Goal: Task Accomplishment & Management: Use online tool/utility

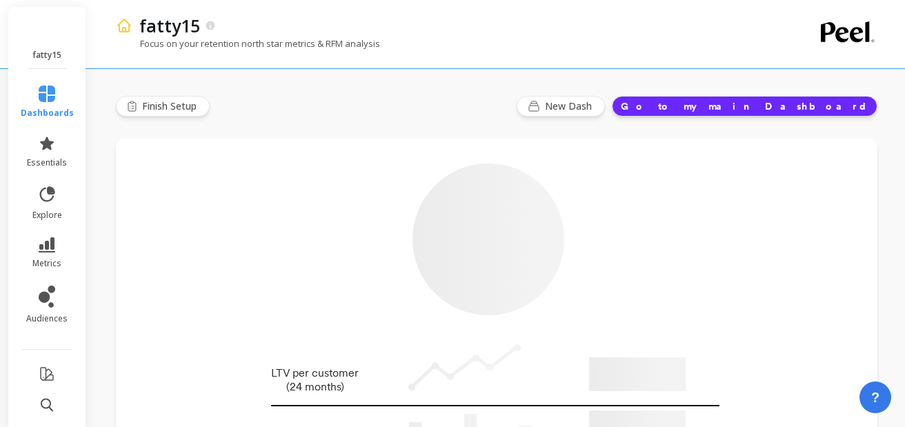
type input "Champions"
type input "24015"
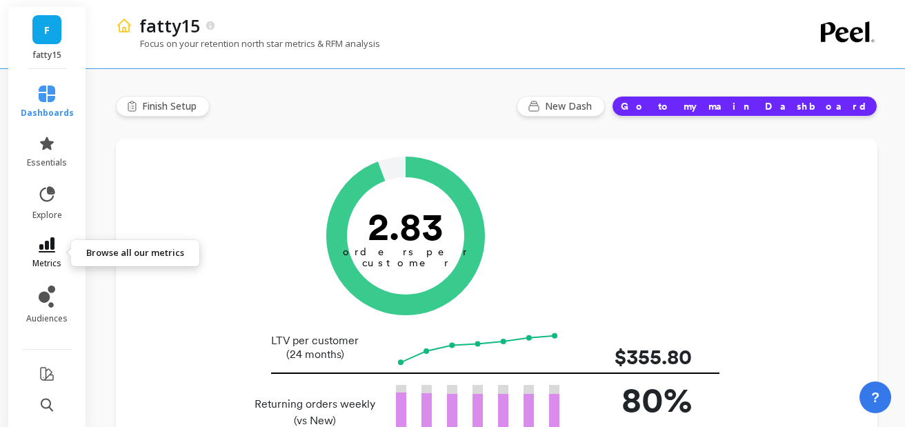
click at [37, 252] on link "metrics" at bounding box center [47, 253] width 53 height 32
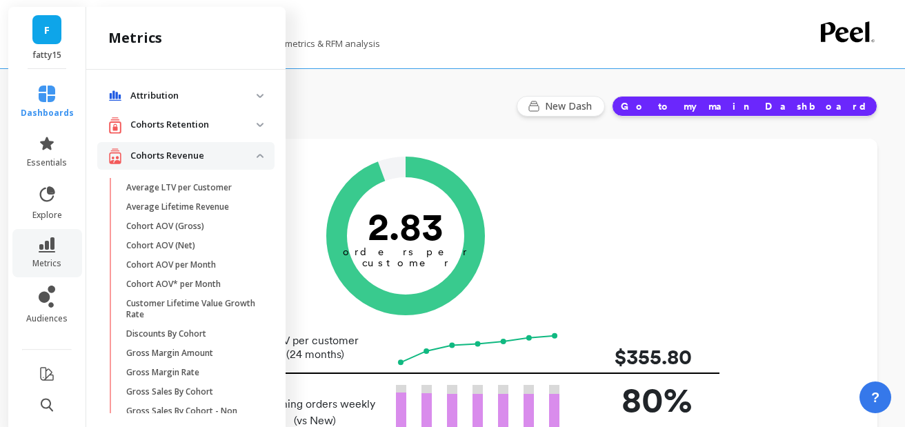
click at [250, 152] on p "Cohorts Revenue" at bounding box center [193, 156] width 126 height 14
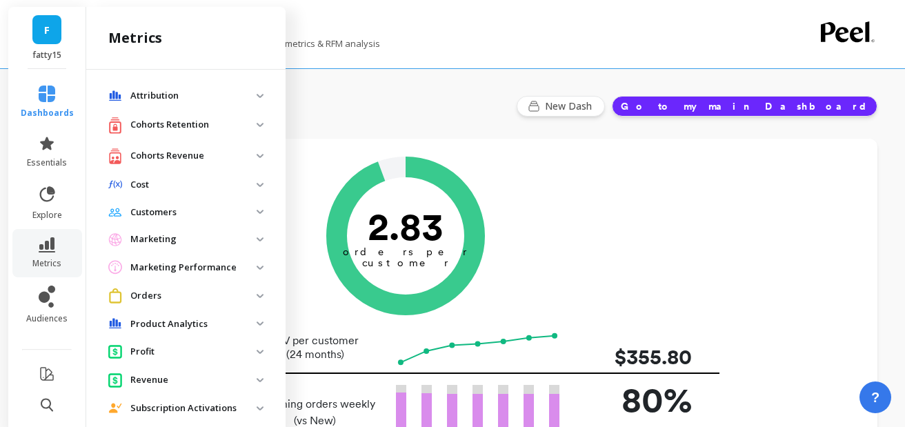
click at [235, 126] on p "Cohorts Retention" at bounding box center [193, 125] width 126 height 14
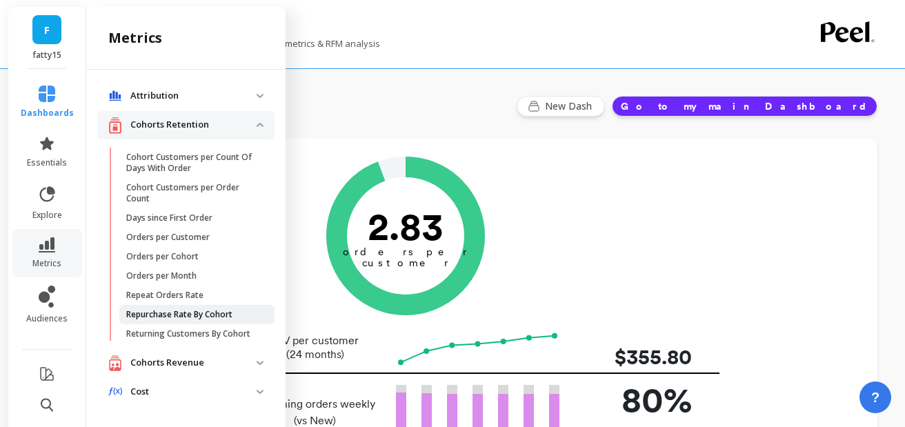
click at [223, 314] on p "Repurchase Rate By Cohort" at bounding box center [179, 314] width 106 height 11
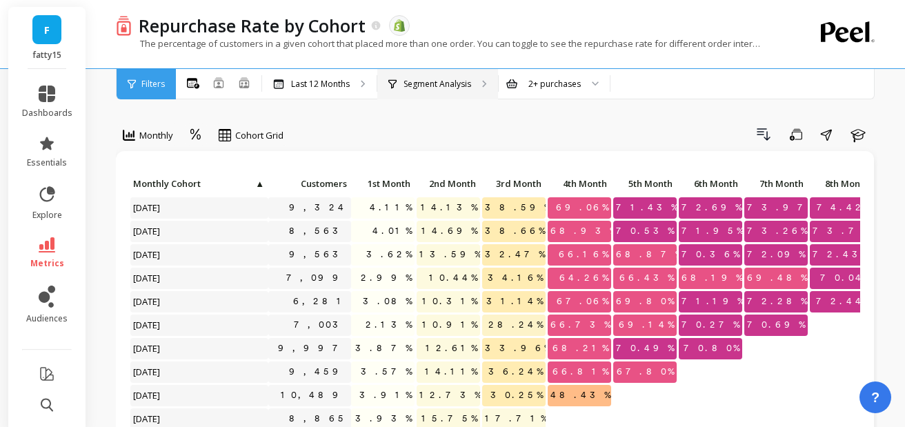
click at [409, 81] on p "Segment Analysis" at bounding box center [438, 84] width 68 height 11
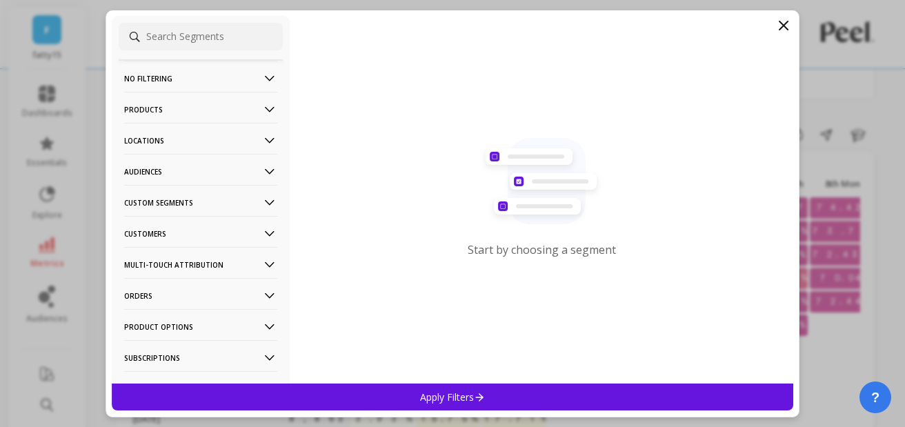
click at [163, 117] on p "Products" at bounding box center [200, 109] width 153 height 35
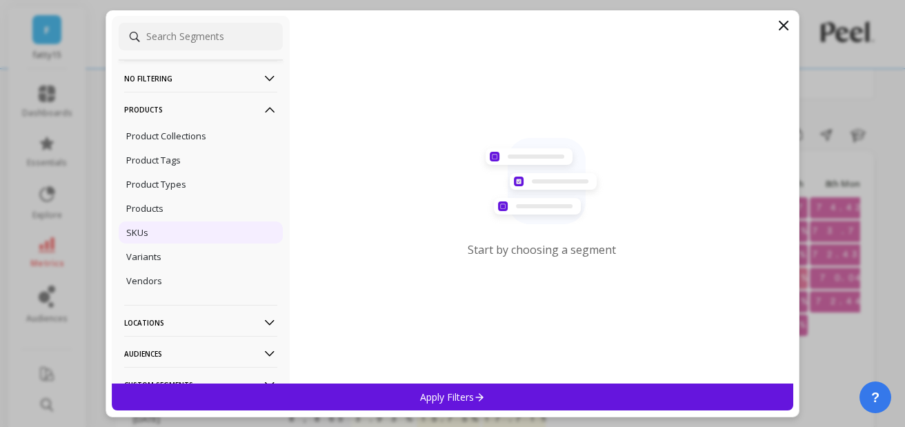
click at [157, 231] on div "SKUs" at bounding box center [201, 233] width 164 height 22
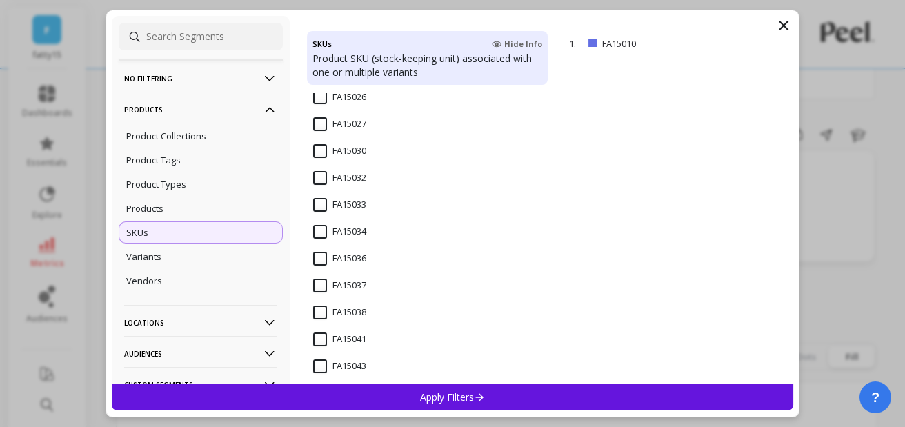
scroll to position [2153, 0]
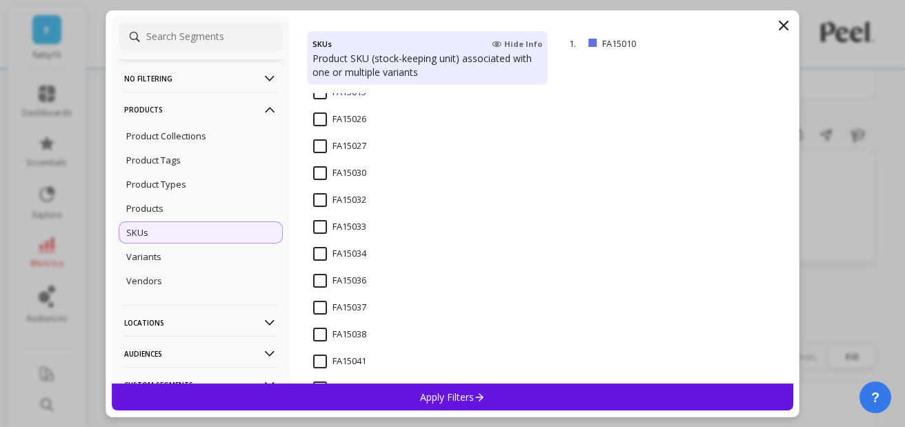
click at [335, 253] on input "FA15034" at bounding box center [339, 254] width 53 height 14
click at [466, 401] on p "Apply Filters" at bounding box center [453, 397] width 66 height 13
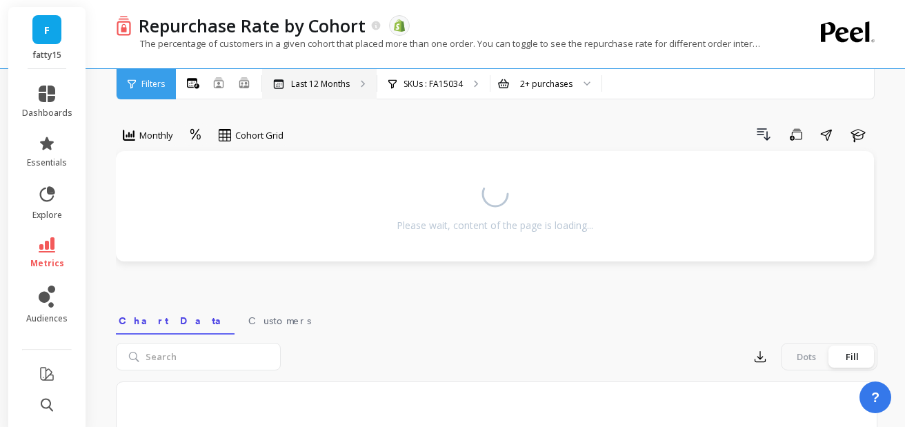
click at [331, 85] on p "Last 12 Months" at bounding box center [320, 84] width 59 height 11
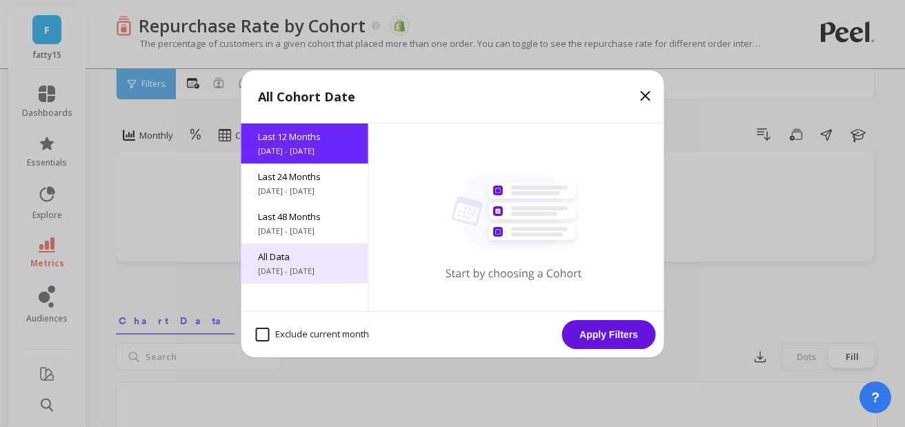
click at [324, 271] on span "[DATE] - [DATE]" at bounding box center [305, 271] width 94 height 11
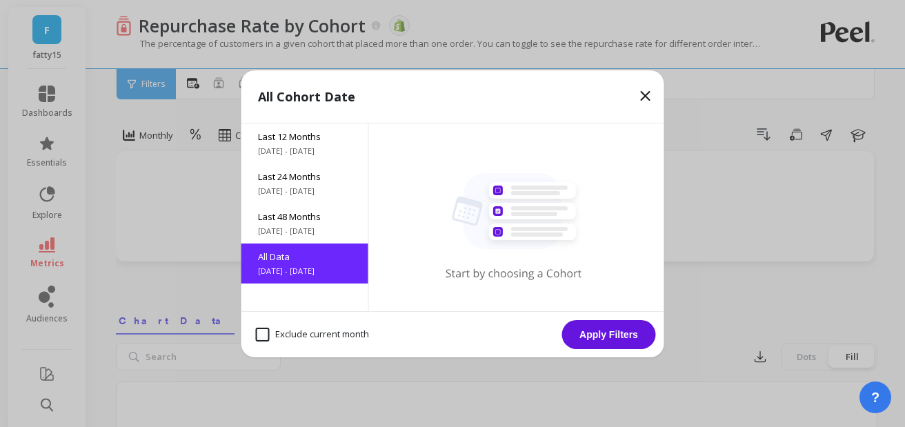
click at [331, 333] on month "Exclude current month" at bounding box center [312, 335] width 113 height 14
checkbox month "true"
click at [631, 334] on button "Apply Filters" at bounding box center [609, 334] width 94 height 29
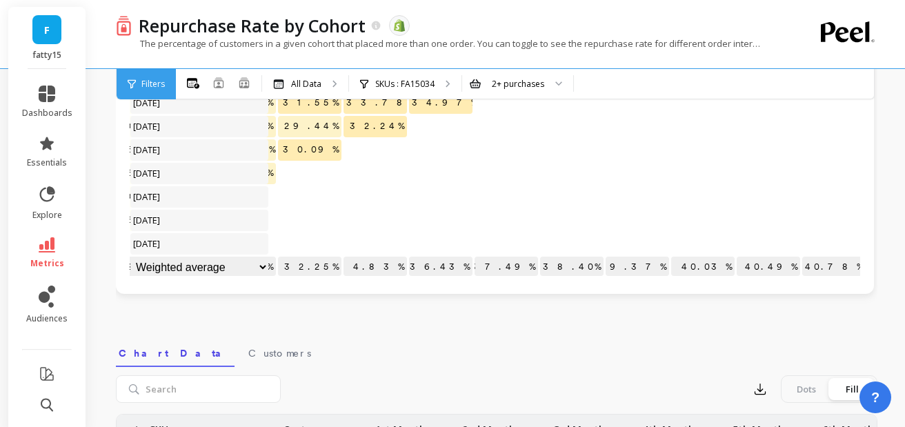
scroll to position [226, 0]
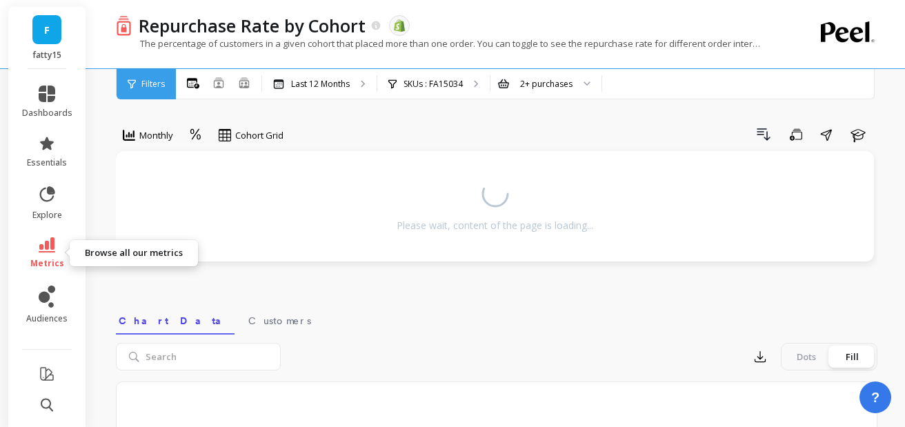
click at [51, 247] on icon at bounding box center [47, 244] width 17 height 15
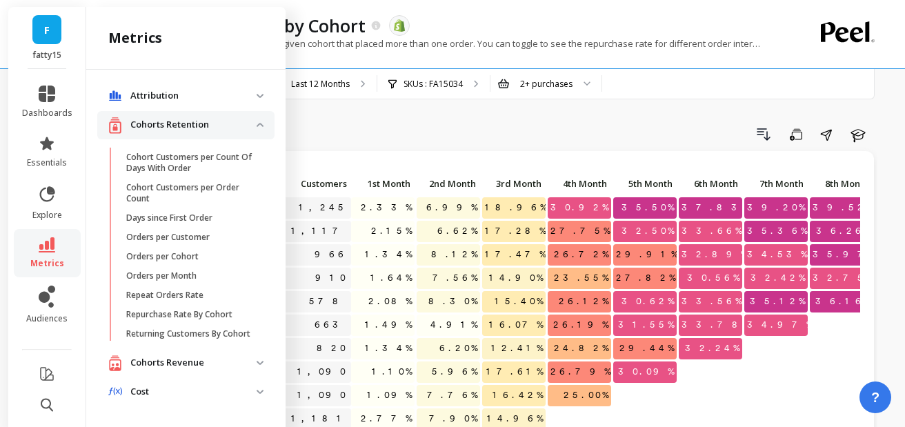
click at [210, 361] on p "Cohorts Revenue" at bounding box center [193, 363] width 126 height 14
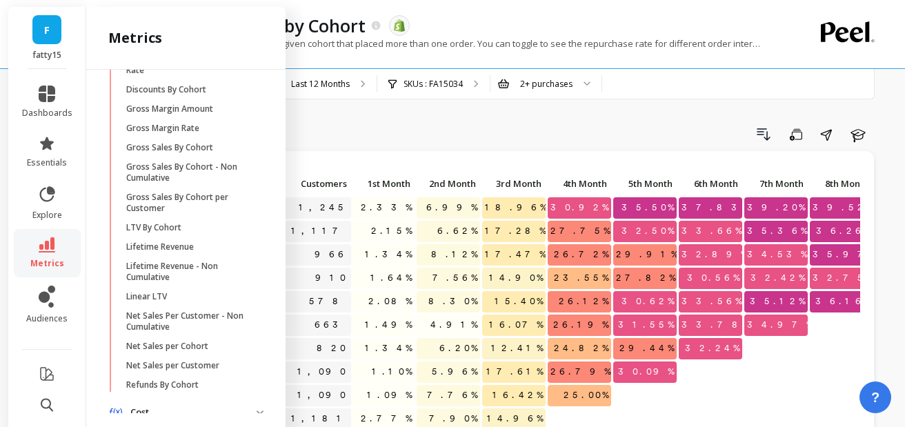
scroll to position [464, 0]
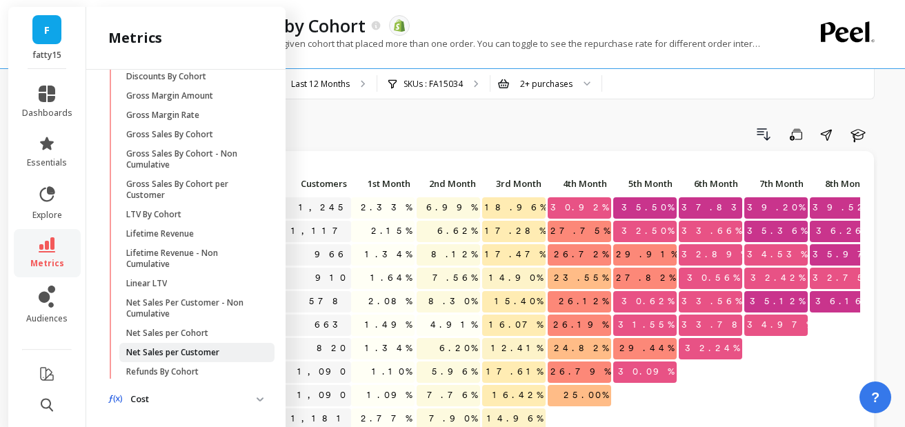
click at [215, 351] on p "Net Sales per Customer" at bounding box center [172, 352] width 93 height 11
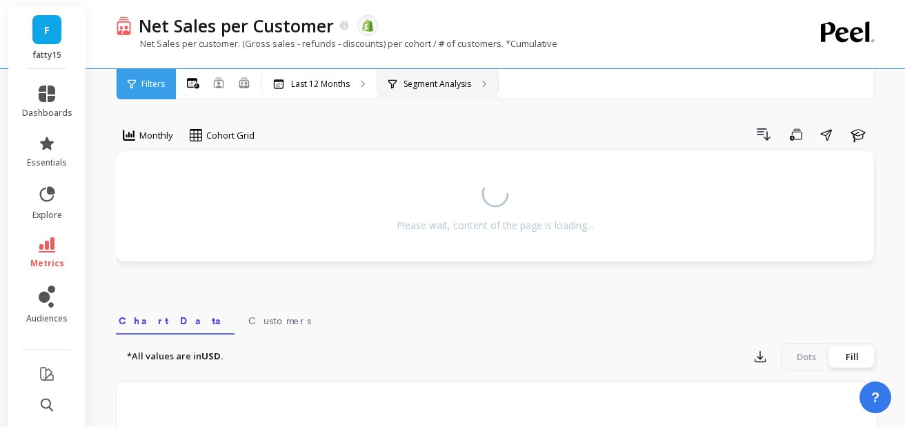
click at [417, 82] on p "Segment Analysis" at bounding box center [438, 84] width 68 height 11
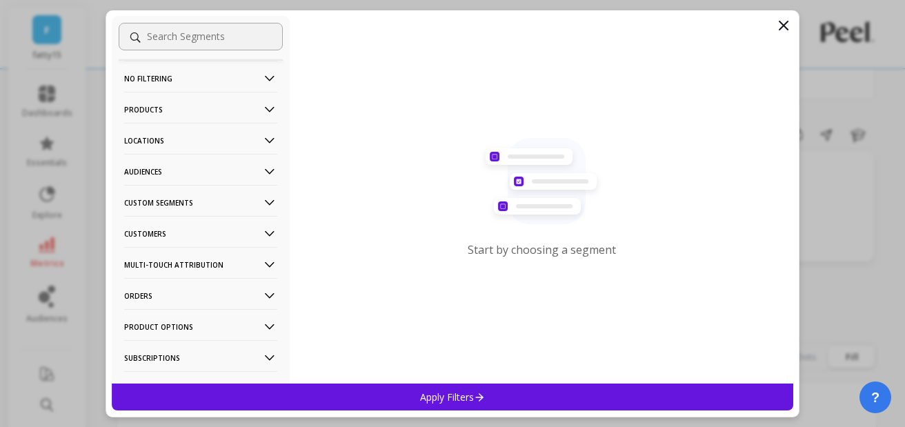
scroll to position [53, 0]
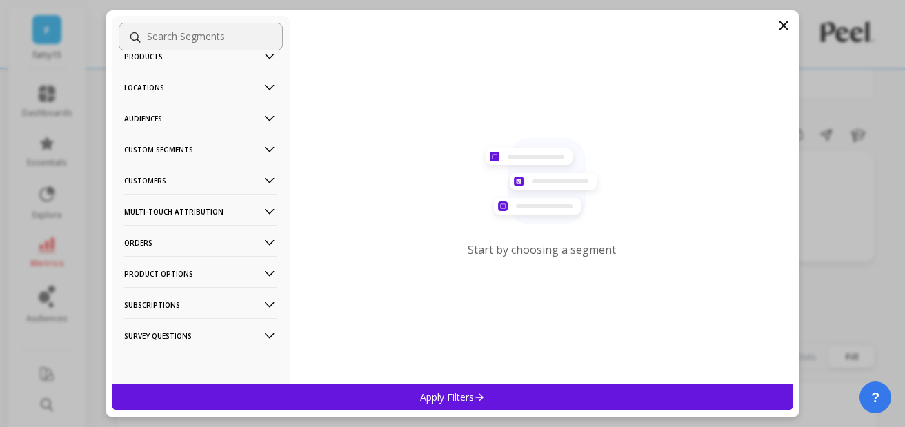
click at [170, 242] on p "Orders" at bounding box center [200, 242] width 153 height 35
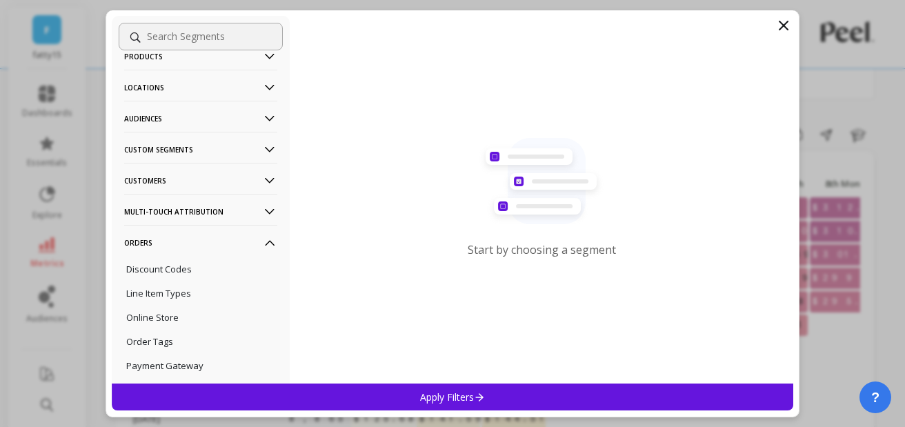
click at [170, 242] on p "Orders" at bounding box center [200, 242] width 153 height 35
click at [181, 274] on p "Product Options" at bounding box center [200, 273] width 153 height 35
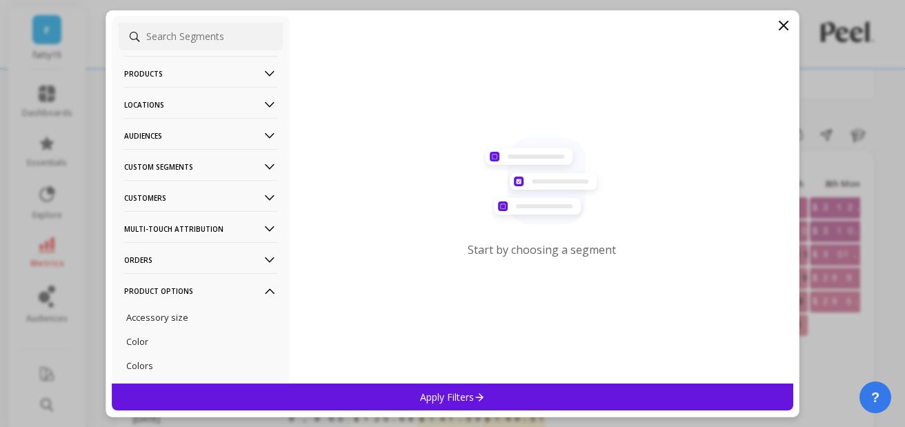
scroll to position [0, 0]
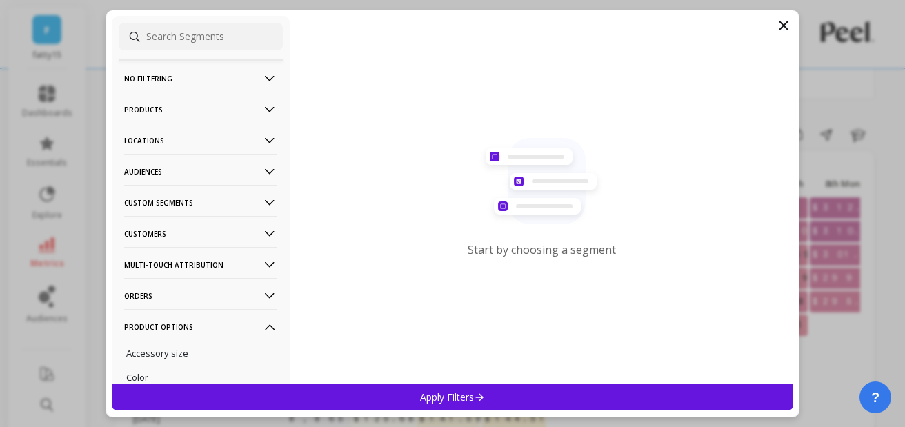
click at [160, 104] on p "Products" at bounding box center [200, 109] width 153 height 35
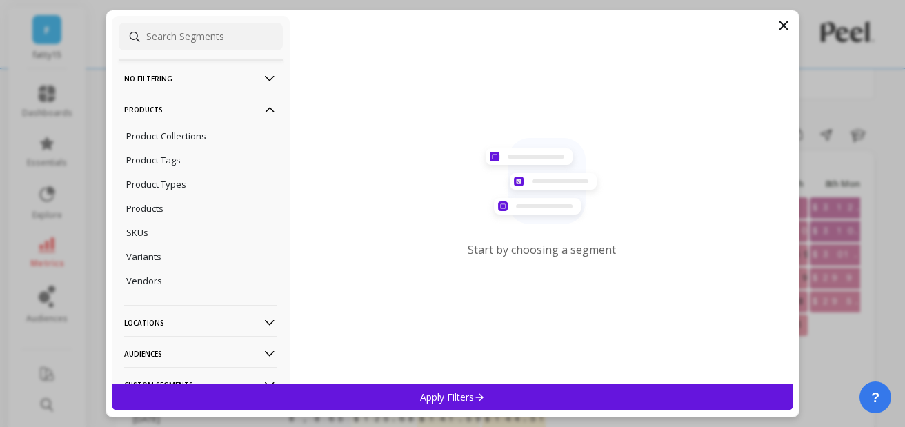
click at [160, 104] on p "Products" at bounding box center [200, 109] width 153 height 35
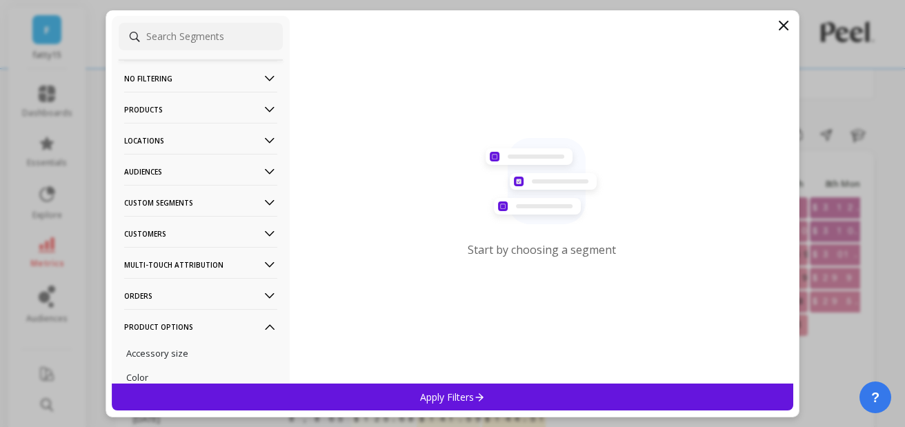
click at [181, 109] on p "Products" at bounding box center [200, 109] width 153 height 35
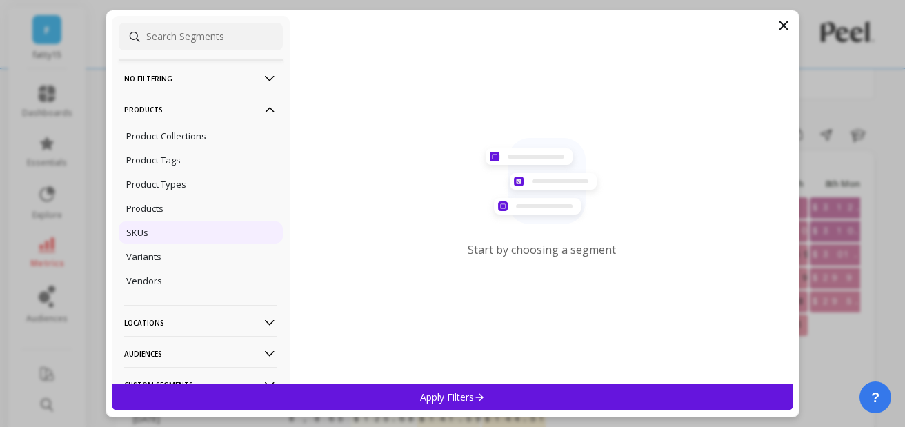
click at [135, 239] on p "SKUs" at bounding box center [137, 232] width 22 height 12
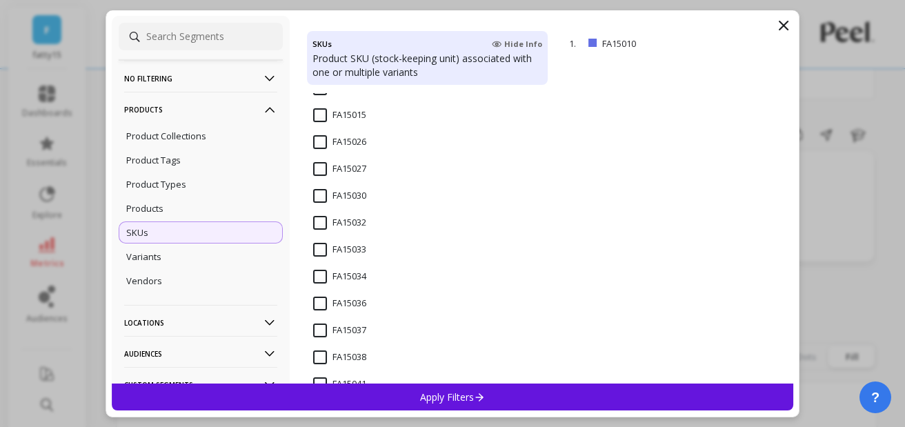
scroll to position [2136, 0]
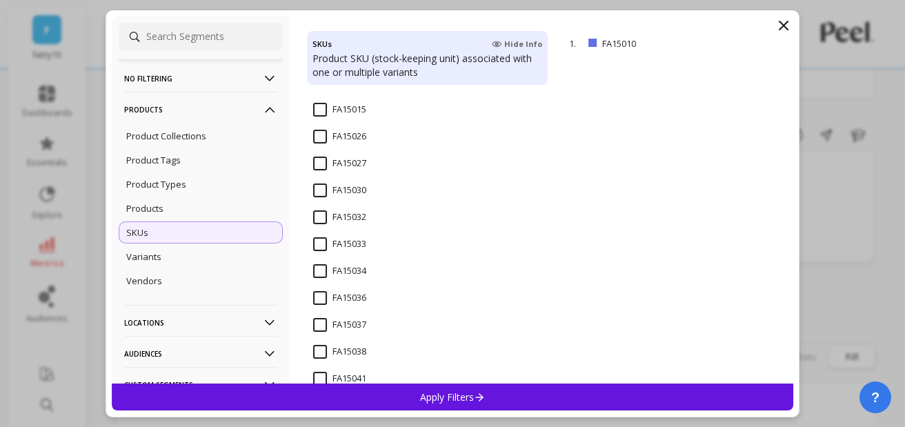
click at [354, 267] on input "FA15034" at bounding box center [339, 271] width 53 height 14
click at [459, 397] on p "Apply Filters" at bounding box center [453, 397] width 66 height 13
